Goal: Task Accomplishment & Management: Manage account settings

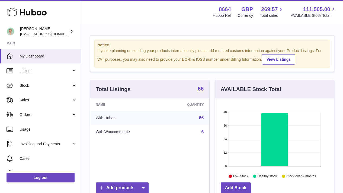
scroll to position [85, 119]
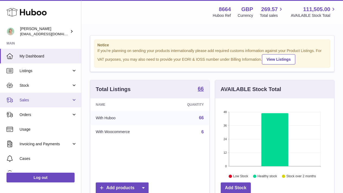
click at [62, 96] on link "Sales" at bounding box center [40, 100] width 81 height 15
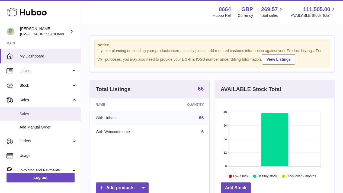
click at [55, 109] on link "Sales" at bounding box center [40, 114] width 81 height 13
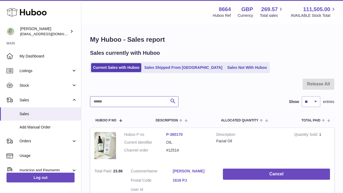
click at [130, 99] on input "text" at bounding box center [134, 101] width 89 height 11
paste input "**********"
type input "**********"
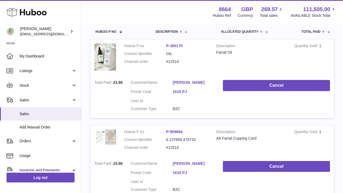
scroll to position [98, 0]
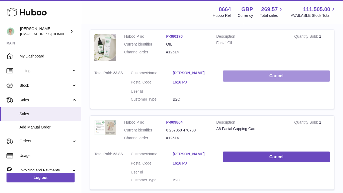
click at [267, 77] on button "Cancel" at bounding box center [276, 76] width 107 height 11
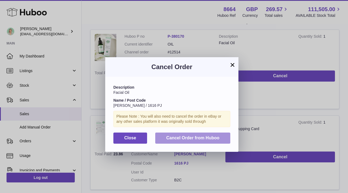
click at [223, 140] on button "Cancel Order from Huboo" at bounding box center [192, 138] width 75 height 11
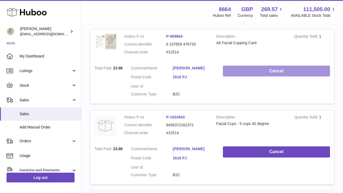
click at [252, 71] on button "Cancel" at bounding box center [276, 71] width 107 height 11
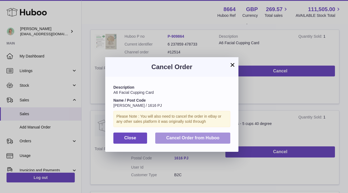
click at [215, 133] on button "Cancel Order from Huboo" at bounding box center [192, 138] width 75 height 11
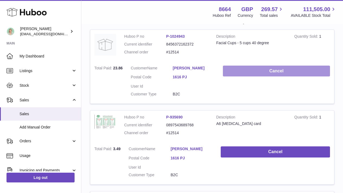
click at [251, 71] on button "Cancel" at bounding box center [276, 71] width 107 height 11
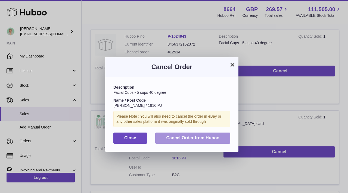
click at [207, 139] on span "Cancel Order from Huboo" at bounding box center [192, 138] width 53 height 5
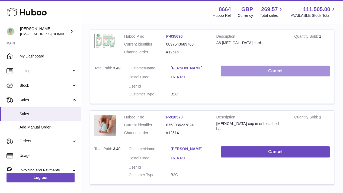
click at [246, 69] on button "Cancel" at bounding box center [275, 71] width 109 height 11
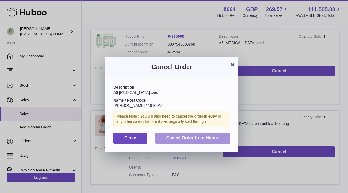
click at [207, 138] on span "Cancel Order from Huboo" at bounding box center [192, 138] width 53 height 5
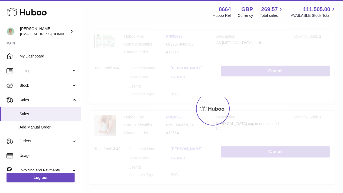
scroll to position [58, 0]
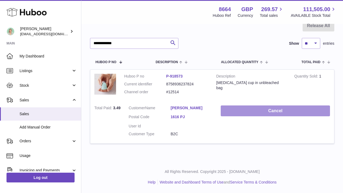
click at [243, 109] on button "Cancel" at bounding box center [275, 111] width 109 height 11
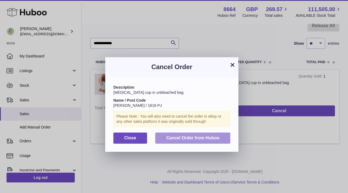
click at [222, 135] on button "Cancel Order from Huboo" at bounding box center [192, 138] width 75 height 11
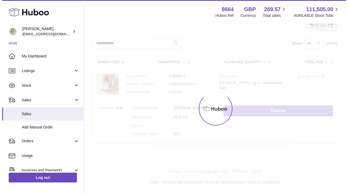
scroll to position [0, 0]
